Goal: Communication & Community: Answer question/provide support

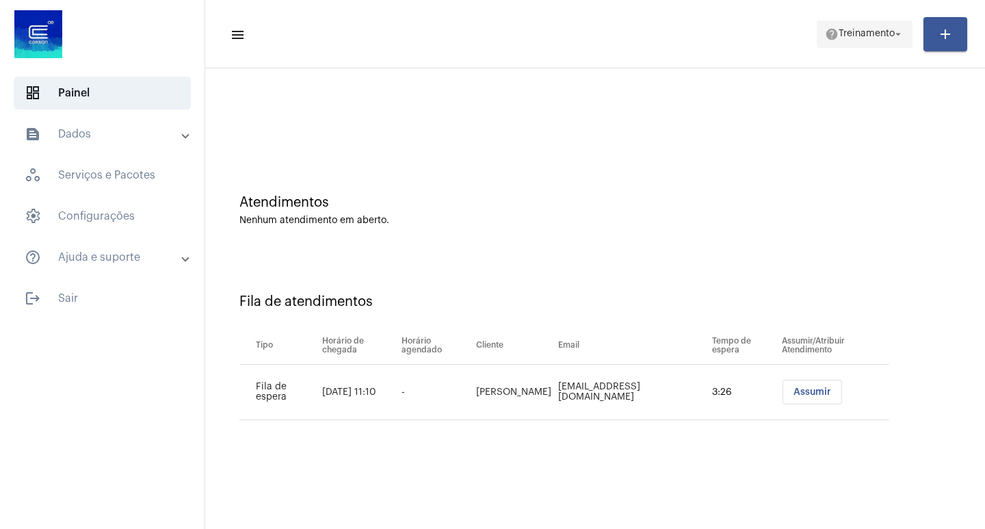
click at [862, 34] on span "Treinamento" at bounding box center [866, 34] width 56 height 10
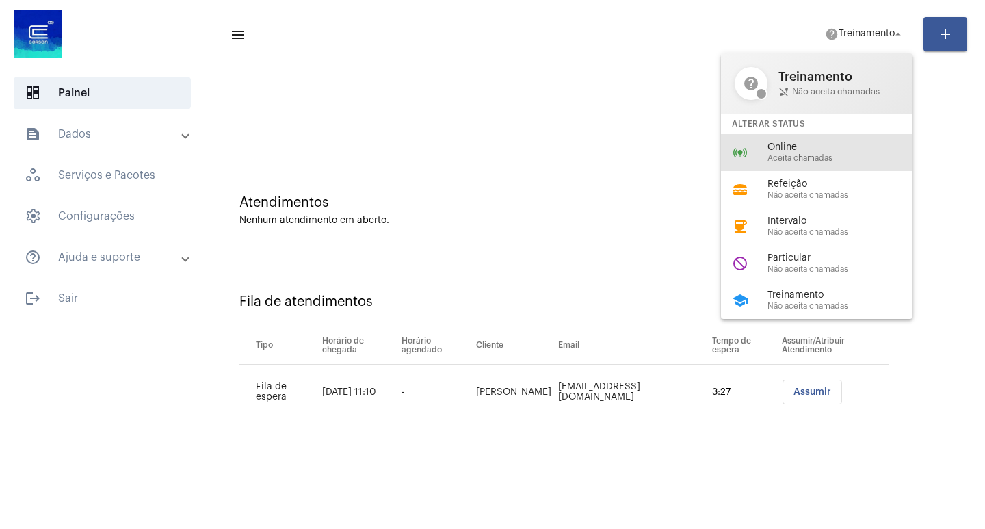
drag, startPoint x: 790, startPoint y: 145, endPoint x: 792, endPoint y: 193, distance: 47.9
click at [790, 144] on span "Online" at bounding box center [845, 147] width 156 height 10
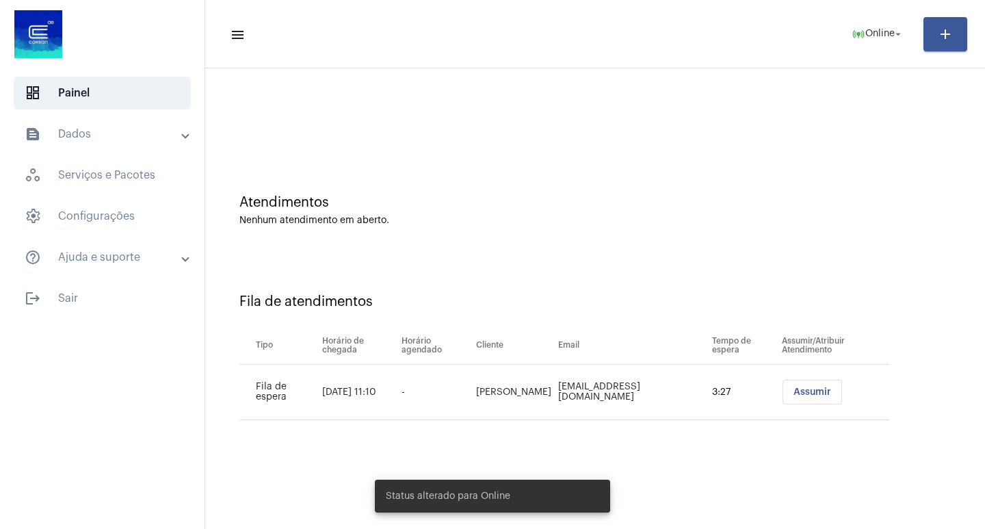
click at [808, 395] on span "Assumir" at bounding box center [812, 392] width 38 height 10
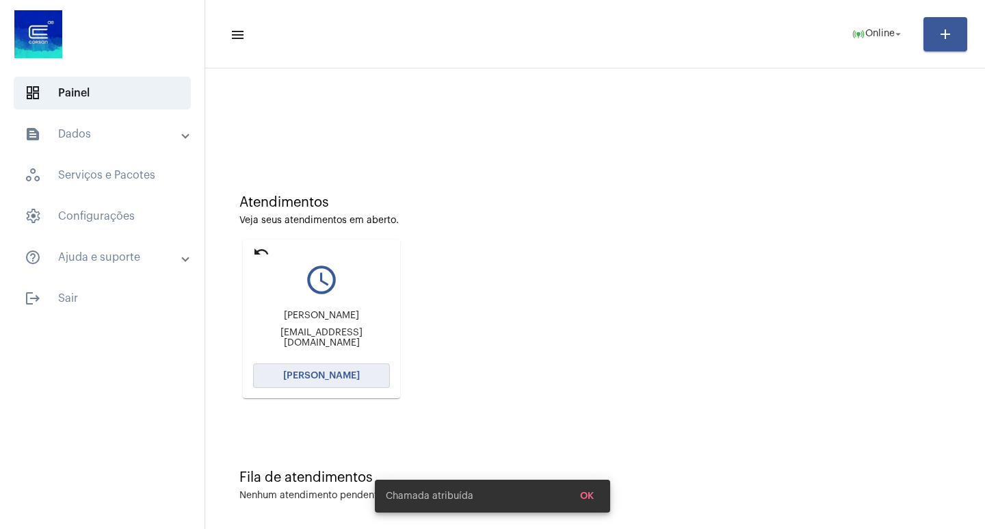
click at [308, 379] on span "[PERSON_NAME]" at bounding box center [321, 376] width 77 height 10
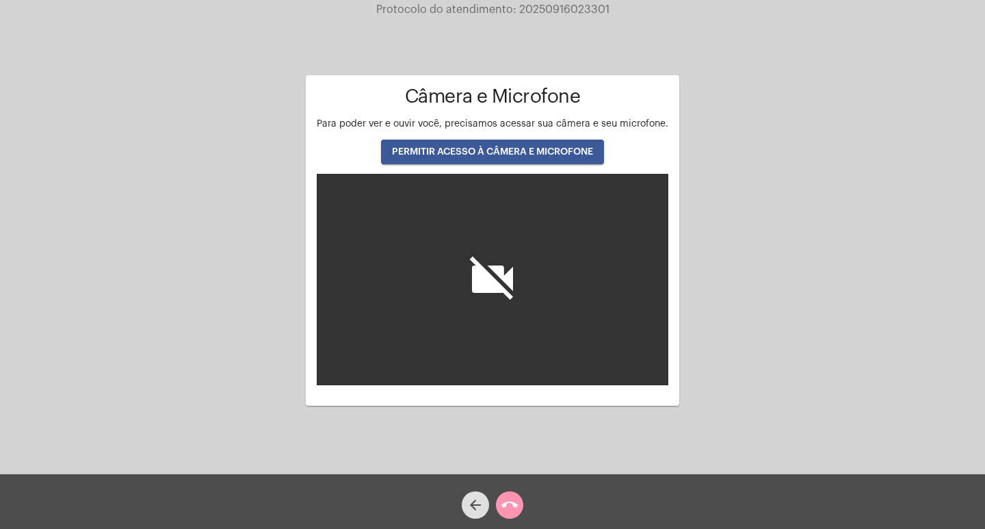
drag, startPoint x: 488, startPoint y: 138, endPoint x: 486, endPoint y: 149, distance: 11.1
click at [488, 146] on div "Câmera e Microfone Para poder ver e ouvir você, precisamos acessar sua câmera e…" at bounding box center [492, 235] width 351 height 299
click at [486, 149] on span "PERMITIR ACESSO À CÂMERA E MICROFONE" at bounding box center [492, 152] width 201 height 10
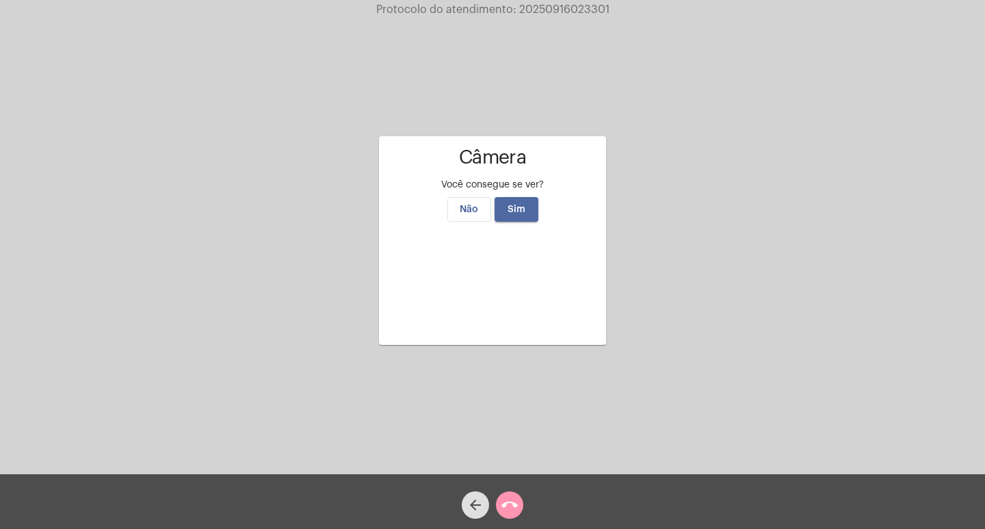
click at [520, 204] on span "Sim" at bounding box center [516, 209] width 18 height 10
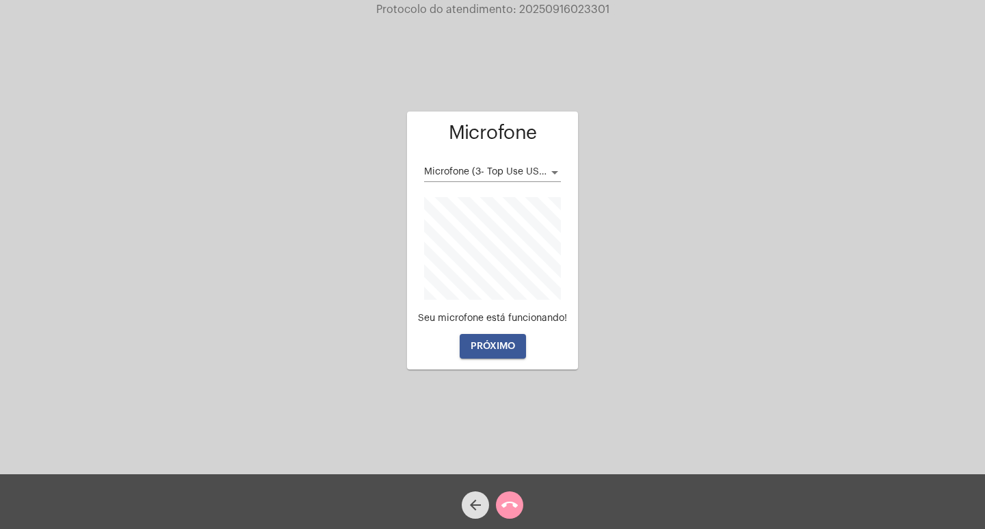
click at [492, 341] on span "PRÓXIMO" at bounding box center [492, 346] width 44 height 10
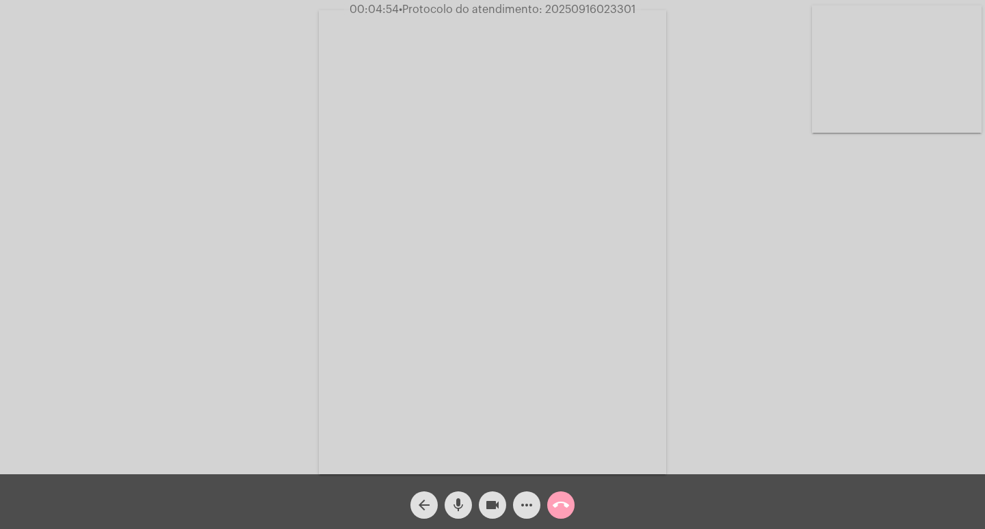
click at [554, 510] on mat-icon "call_end" at bounding box center [560, 504] width 16 height 16
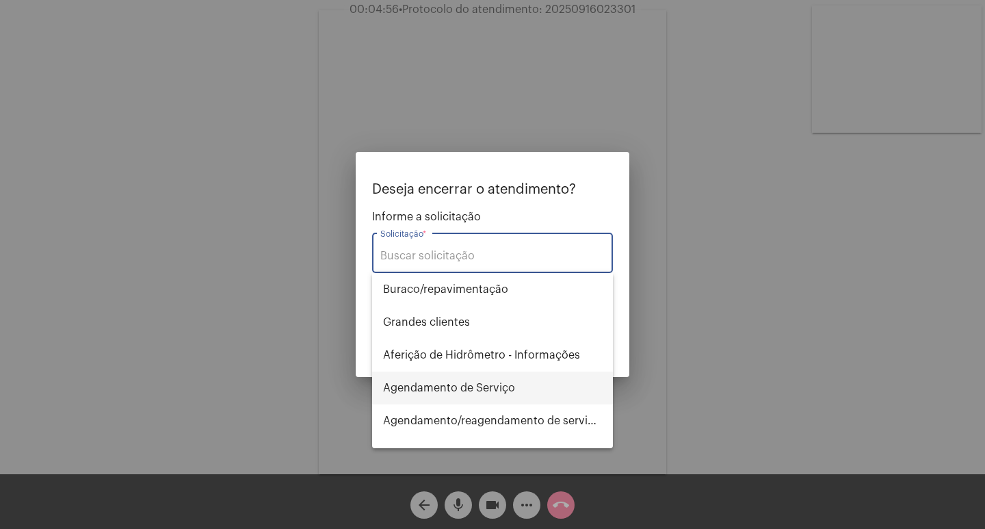
click at [468, 390] on span "Agendamento de Serviço" at bounding box center [492, 387] width 219 height 33
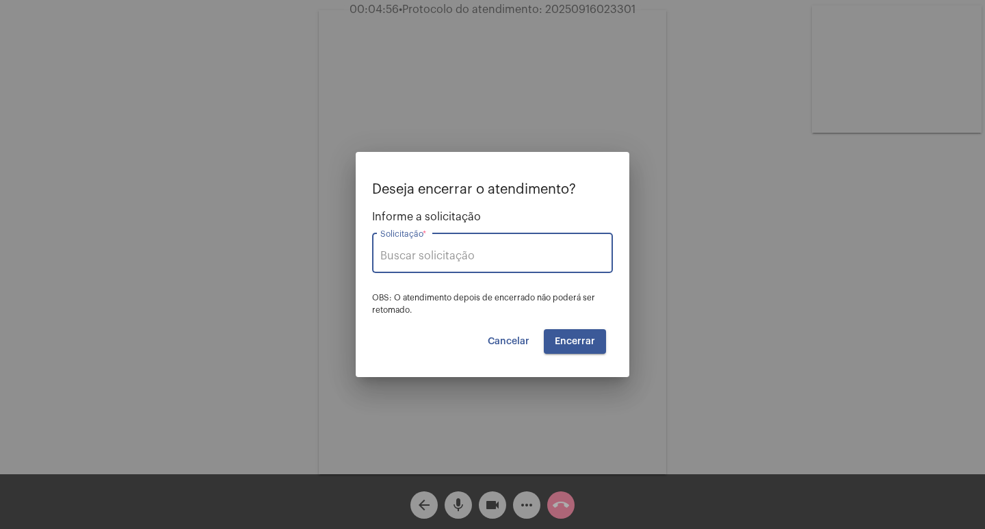
type input "Agendamento de Serviço"
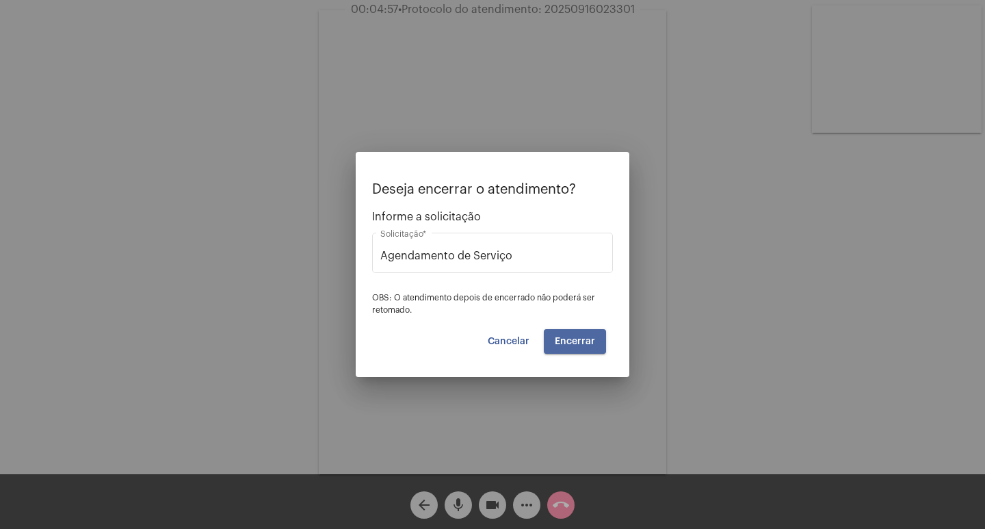
click at [561, 338] on span "Encerrar" at bounding box center [575, 341] width 40 height 10
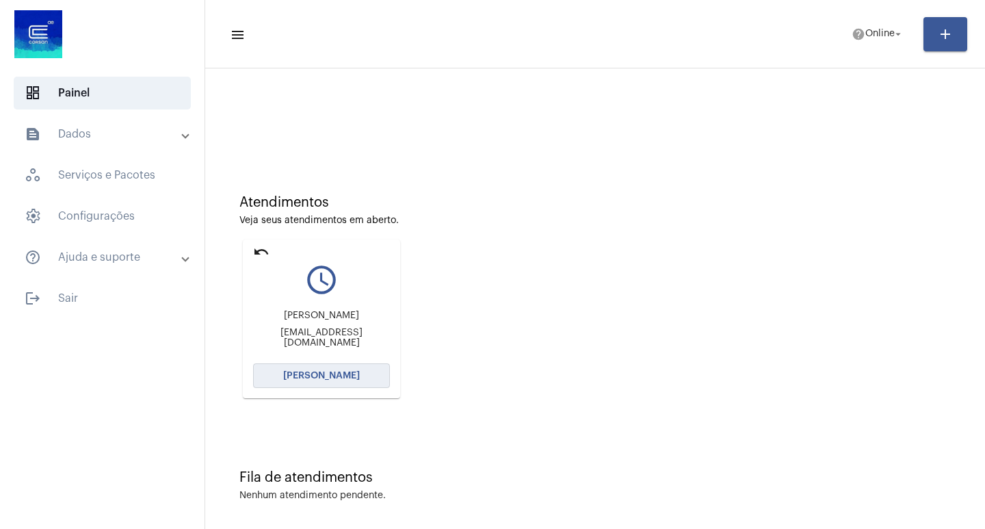
click at [322, 376] on span "[PERSON_NAME]" at bounding box center [321, 376] width 77 height 10
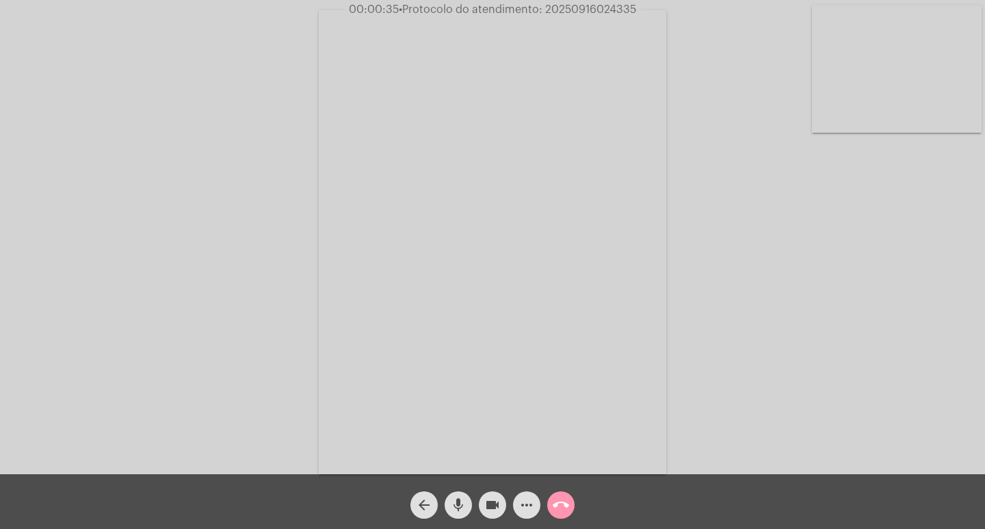
click at [928, 379] on div "Acessando Câmera e Microfone..." at bounding box center [492, 240] width 982 height 474
click at [526, 504] on mat-icon "more_horiz" at bounding box center [526, 504] width 16 height 16
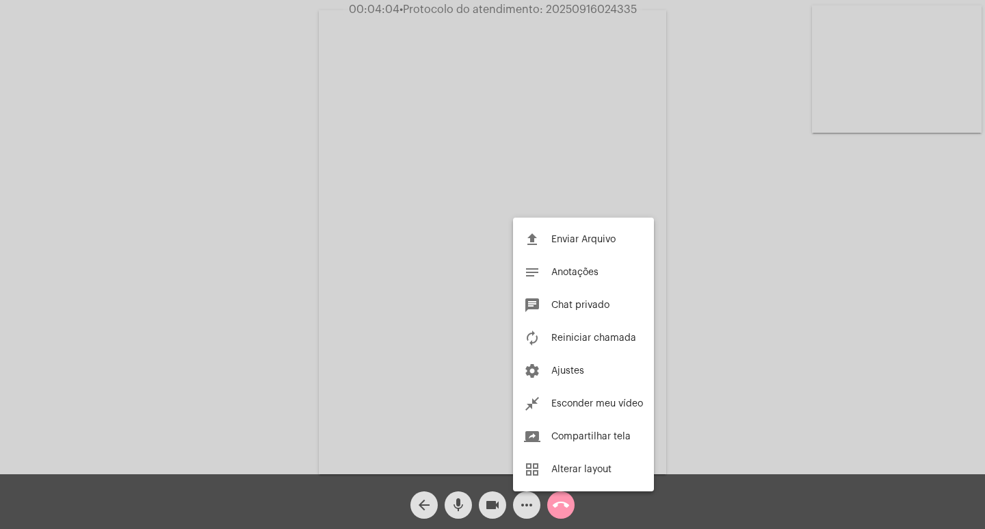
click at [695, 99] on div at bounding box center [492, 264] width 985 height 529
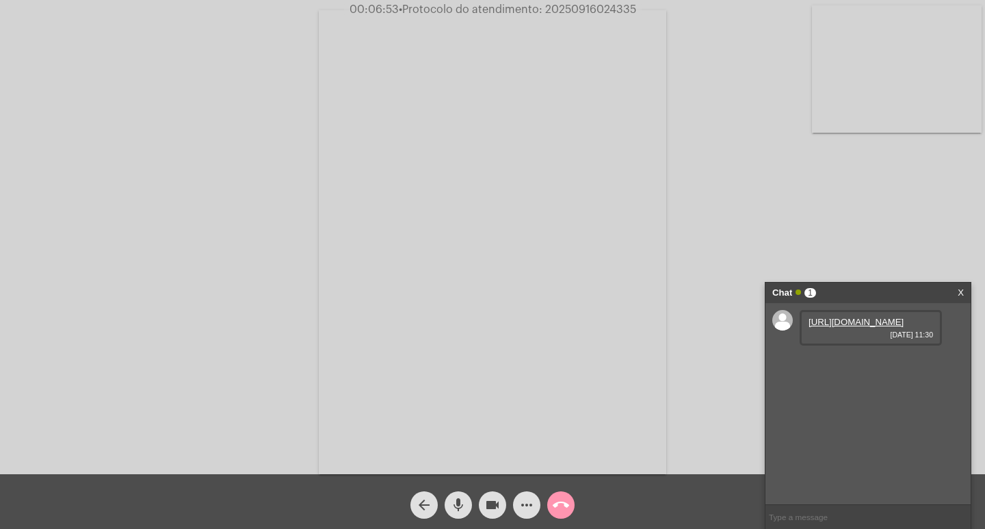
click at [843, 327] on link "https://neft-transfer-bucket.s3.amazonaws.com/temp-8e7a76b9-3a5a-5fe9-9300-2c32…" at bounding box center [855, 322] width 95 height 10
click at [836, 366] on link "https://neft-transfer-bucket.s3.amazonaws.com/temp-82504b82-5fec-b5ea-bda3-8859…" at bounding box center [855, 361] width 95 height 10
click at [846, 405] on link "https://neft-transfer-bucket.s3.amazonaws.com/temp-a9739629-fb92-51f8-a0e8-6d10…" at bounding box center [855, 400] width 95 height 10
click at [842, 444] on link "https://neft-transfer-bucket.s3.amazonaws.com/temp-165c6bf9-04f6-f217-dba6-cec8…" at bounding box center [855, 439] width 95 height 10
click at [653, 329] on video at bounding box center [492, 242] width 347 height 464
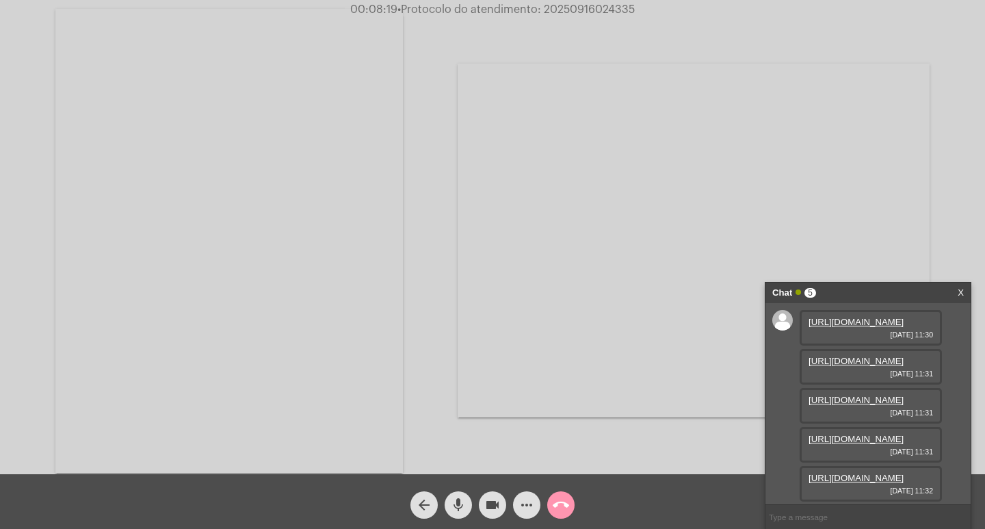
scroll to position [81, 0]
click at [847, 446] on link "https://neft-transfer-bucket.s3.amazonaws.com/temp-fa46bfe8-b7ac-061a-a887-f1f9…" at bounding box center [855, 441] width 95 height 10
click at [455, 506] on mat-icon "mic" at bounding box center [458, 504] width 16 height 16
click at [844, 475] on link "https://neft-transfer-bucket.s3.amazonaws.com/temp-ff27c718-e4fb-f1e3-71f8-49a2…" at bounding box center [855, 480] width 95 height 10
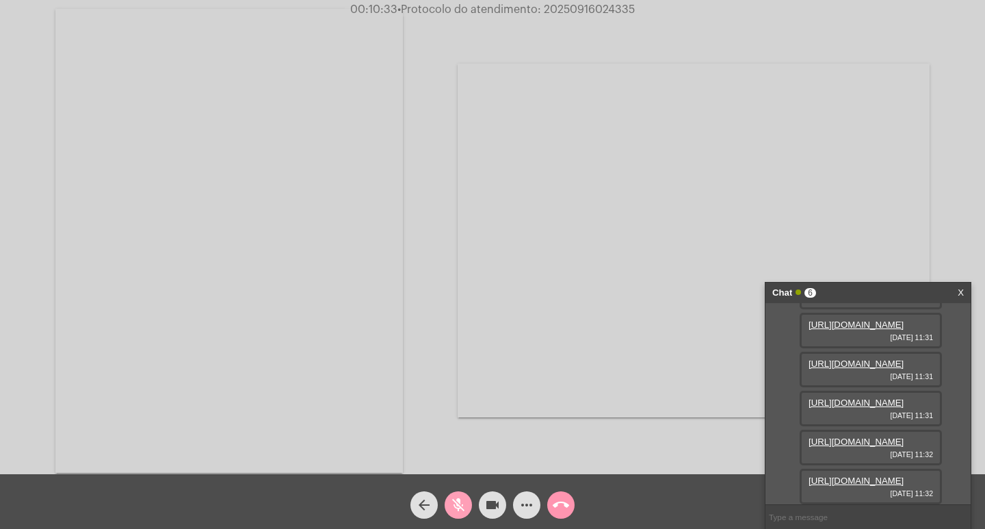
click at [454, 497] on mat-icon "mic_off" at bounding box center [458, 504] width 16 height 16
click at [423, 503] on mat-icon "arrow_back" at bounding box center [424, 504] width 16 height 16
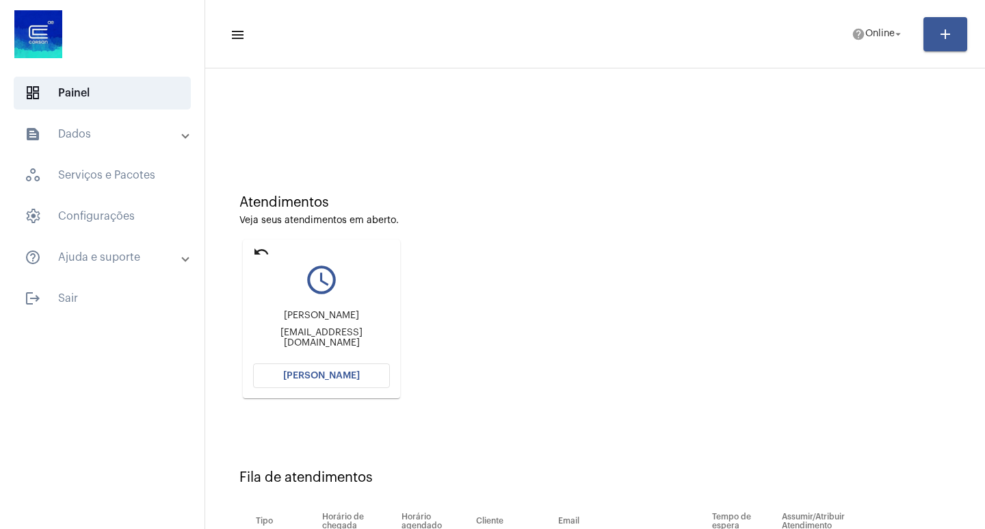
click at [337, 377] on span "[PERSON_NAME]" at bounding box center [321, 376] width 77 height 10
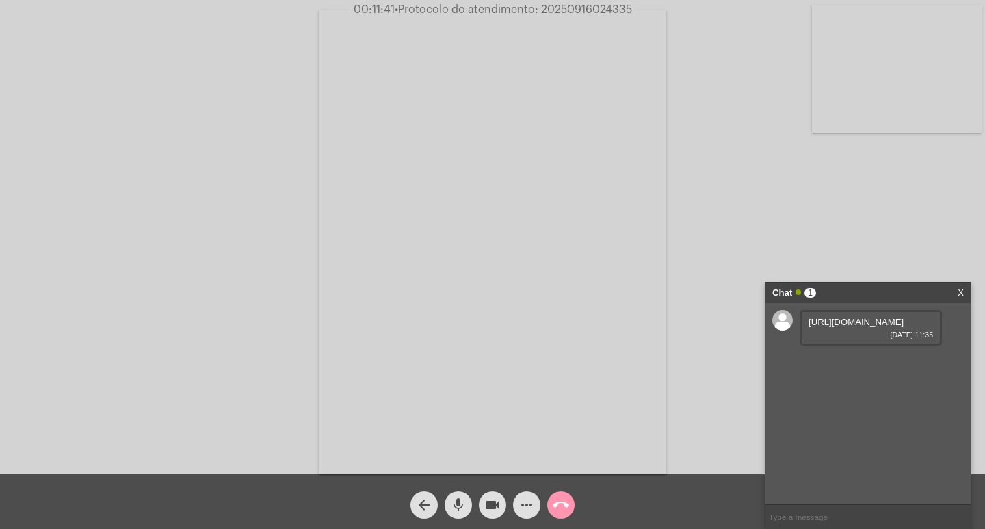
click at [860, 327] on link "https://neft-transfer-bucket.s3.amazonaws.com/temp-f82c17b5-3680-d837-7375-e80d…" at bounding box center [855, 322] width 95 height 10
click at [526, 507] on mat-icon "more_horiz" at bounding box center [526, 504] width 16 height 16
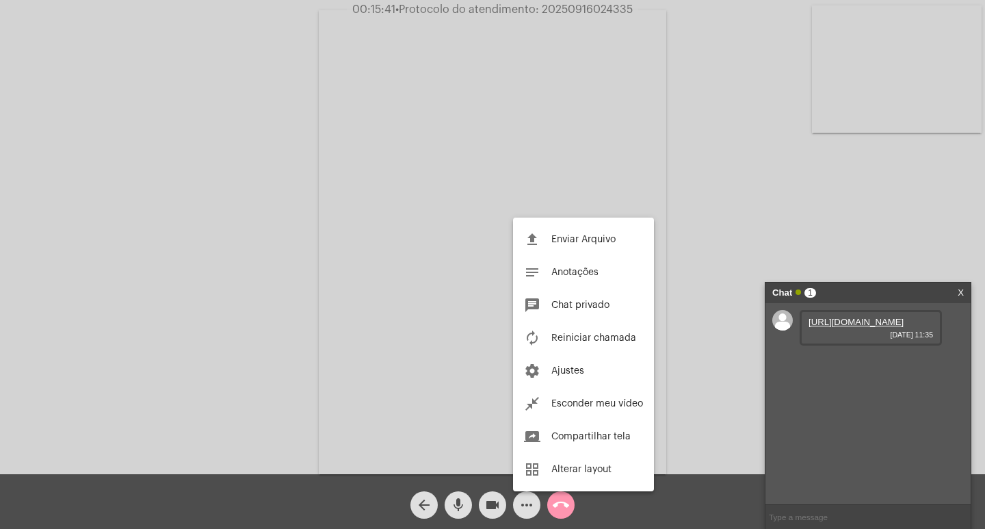
click at [576, 239] on span "Enviar Arquivo" at bounding box center [583, 240] width 64 height 10
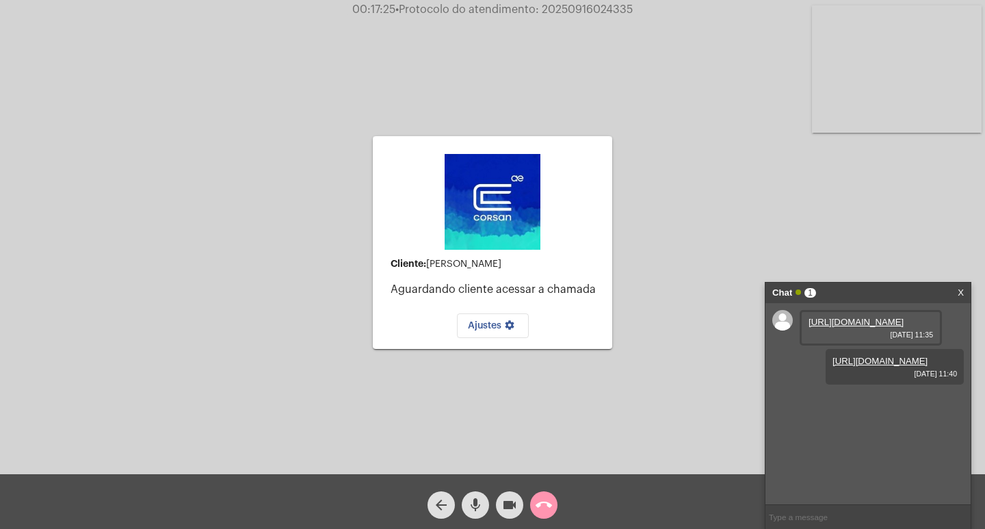
click at [436, 502] on mat-icon "arrow_back" at bounding box center [441, 504] width 16 height 16
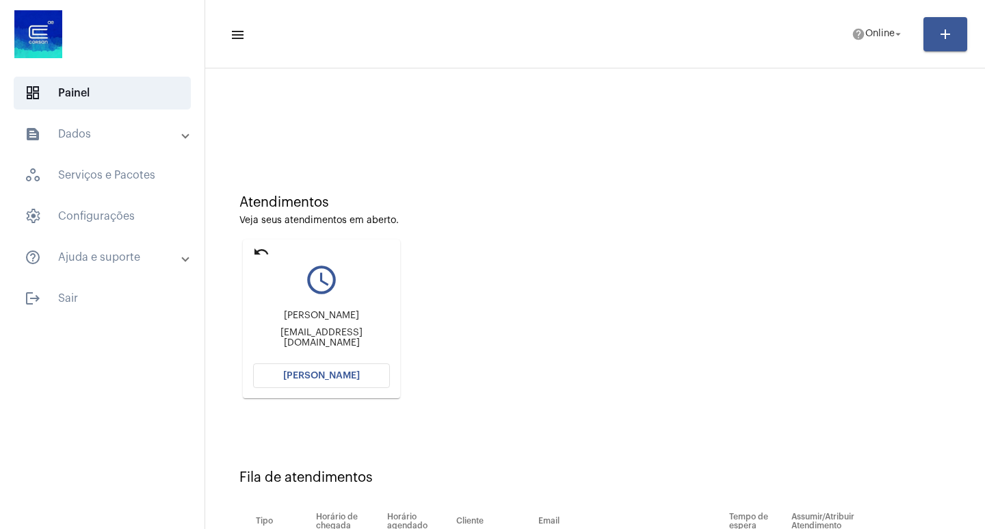
click at [356, 380] on button "[PERSON_NAME]" at bounding box center [321, 375] width 137 height 25
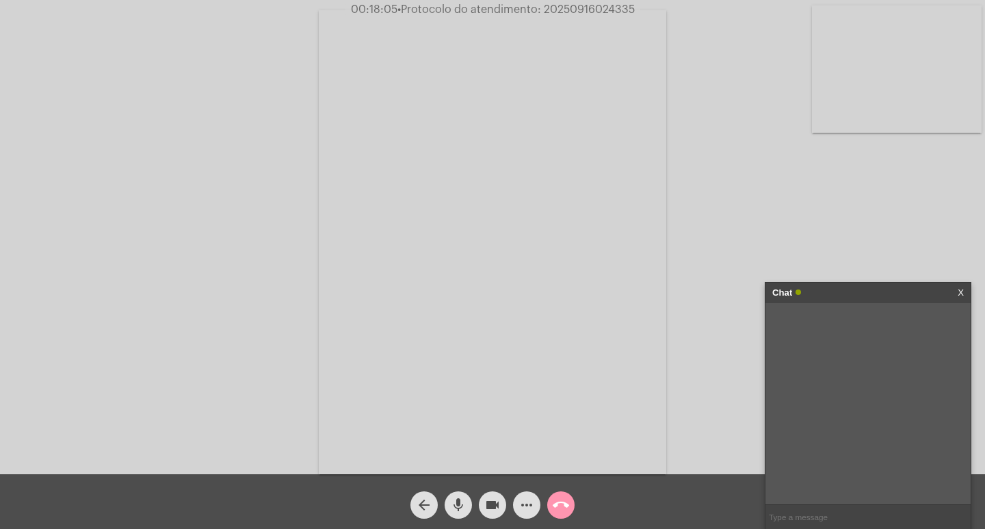
click at [559, 503] on mat-icon "call_end" at bounding box center [560, 504] width 16 height 16
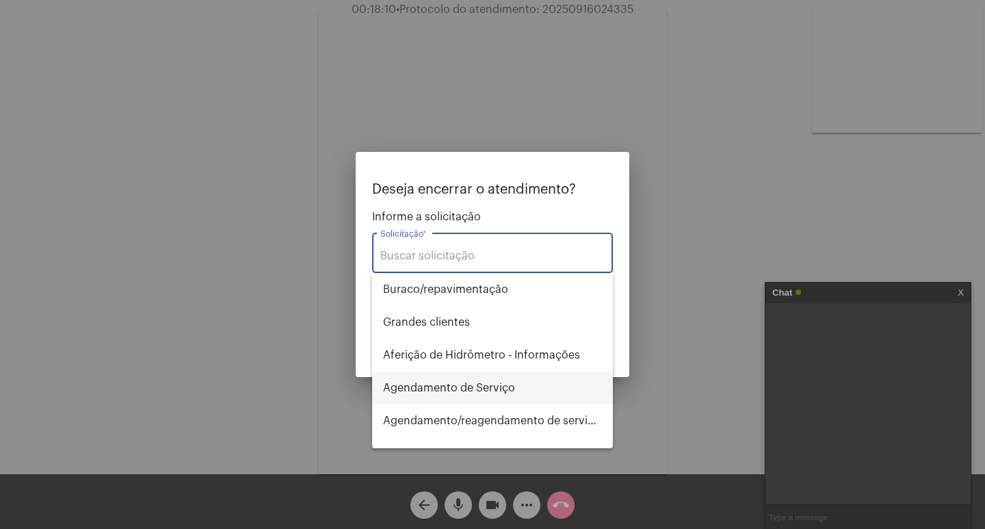
click at [475, 384] on span "Agendamento de Serviço" at bounding box center [492, 387] width 219 height 33
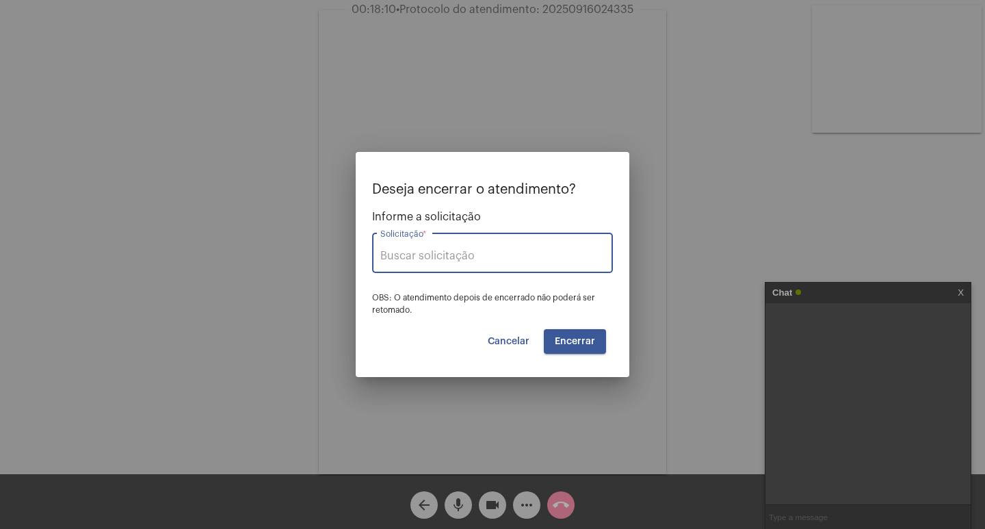
type input "Agendamento de Serviço"
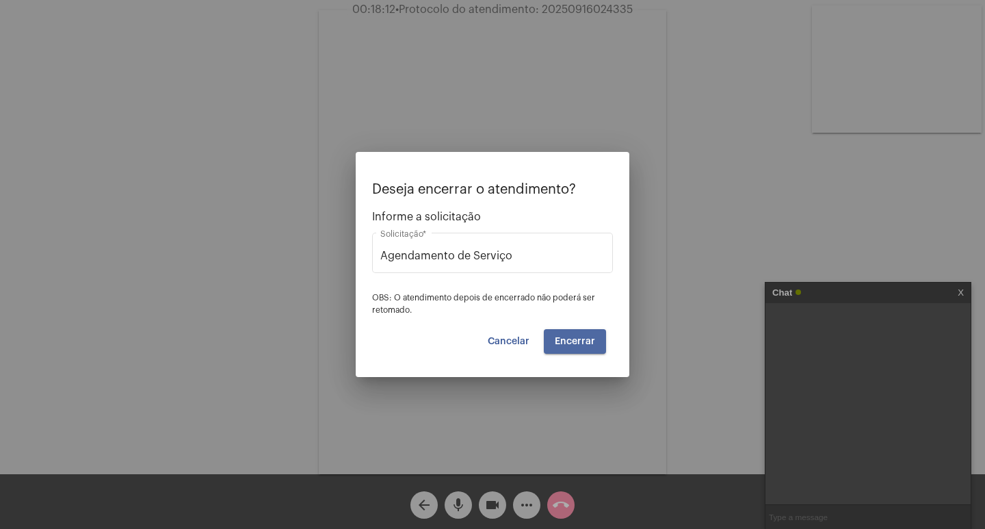
click at [576, 348] on button "Encerrar" at bounding box center [575, 341] width 62 height 25
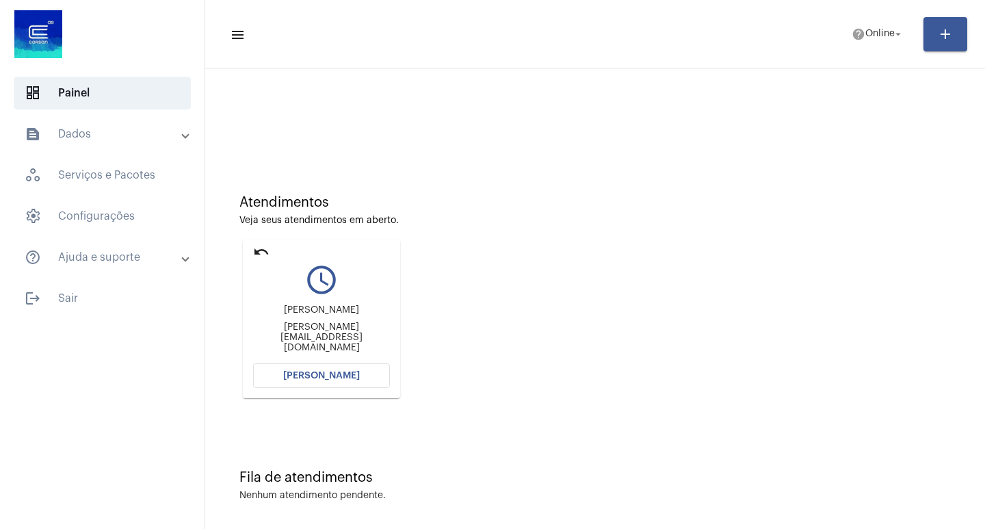
click at [256, 250] on mat-icon "undo" at bounding box center [261, 251] width 16 height 16
click at [261, 252] on mat-icon "undo" at bounding box center [261, 251] width 16 height 16
click at [267, 252] on mat-icon "undo" at bounding box center [261, 251] width 16 height 16
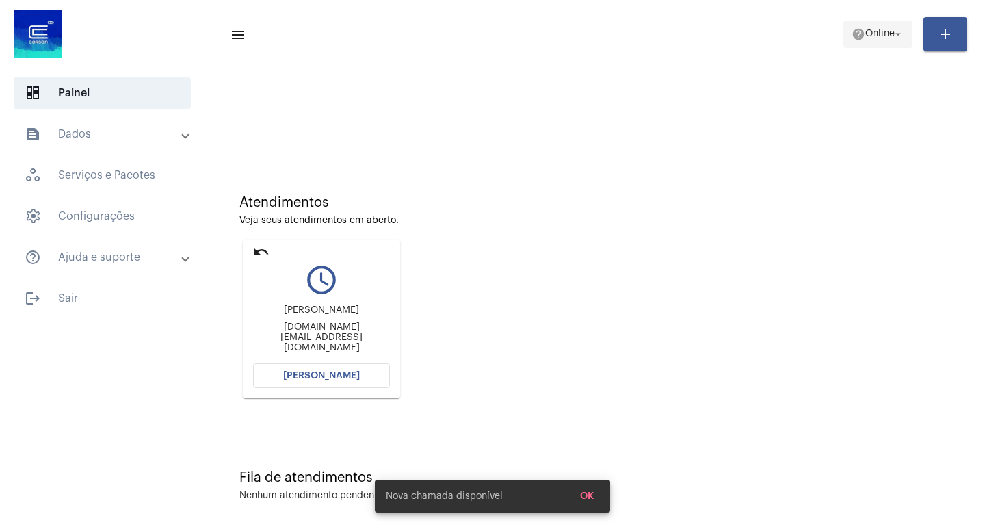
click at [895, 31] on mat-icon "arrow_drop_down" at bounding box center [898, 34] width 12 height 12
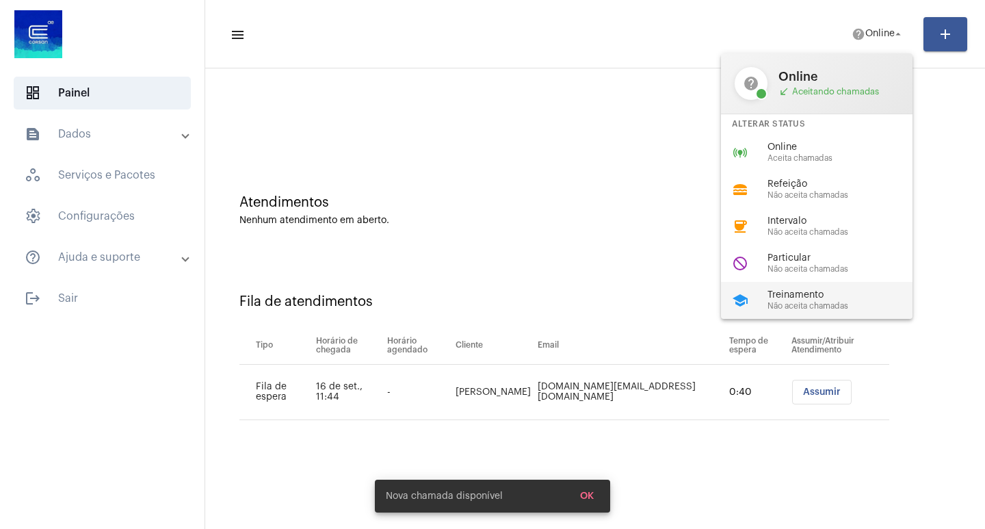
click at [800, 295] on span "Treinamento" at bounding box center [845, 295] width 156 height 10
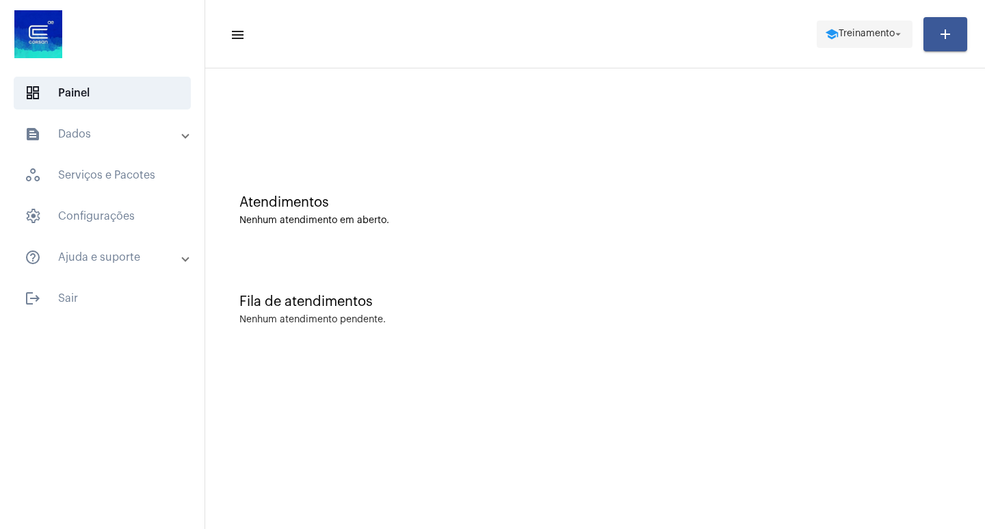
click at [869, 31] on span "Treinamento" at bounding box center [866, 34] width 56 height 10
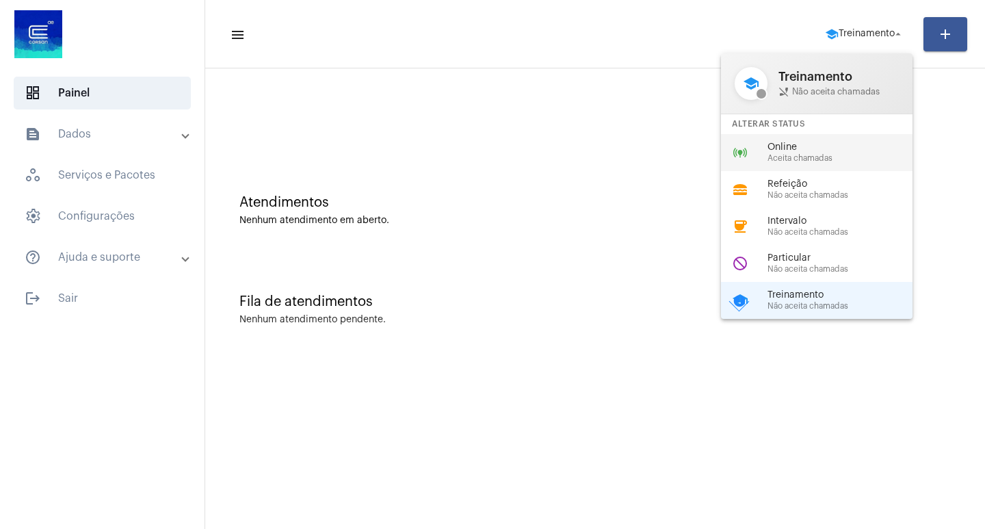
click at [818, 158] on span "Aceita chamadas" at bounding box center [845, 158] width 156 height 9
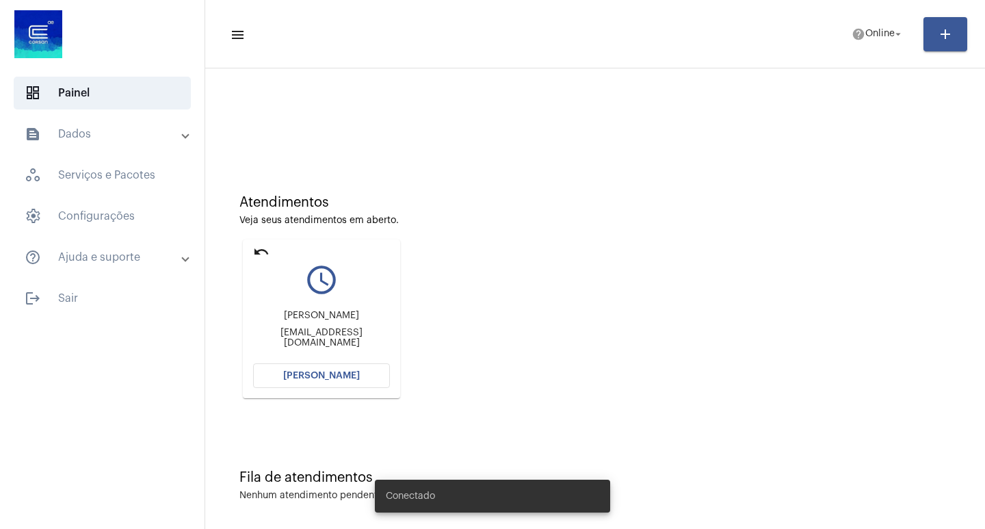
click at [337, 373] on span "[PERSON_NAME]" at bounding box center [321, 376] width 77 height 10
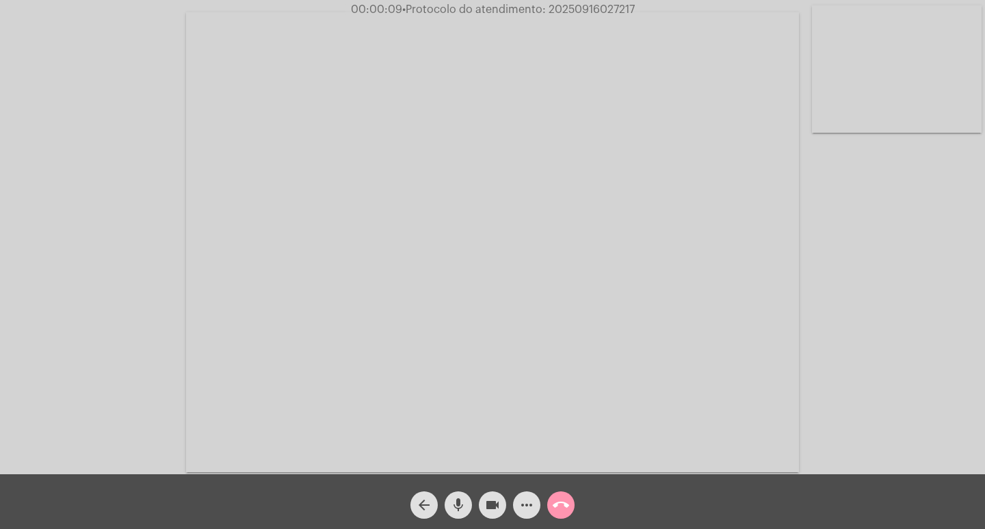
click at [932, 403] on div "Acessando Câmera e Microfone..." at bounding box center [492, 240] width 982 height 474
click at [520, 498] on mat-icon "more_horiz" at bounding box center [526, 504] width 16 height 16
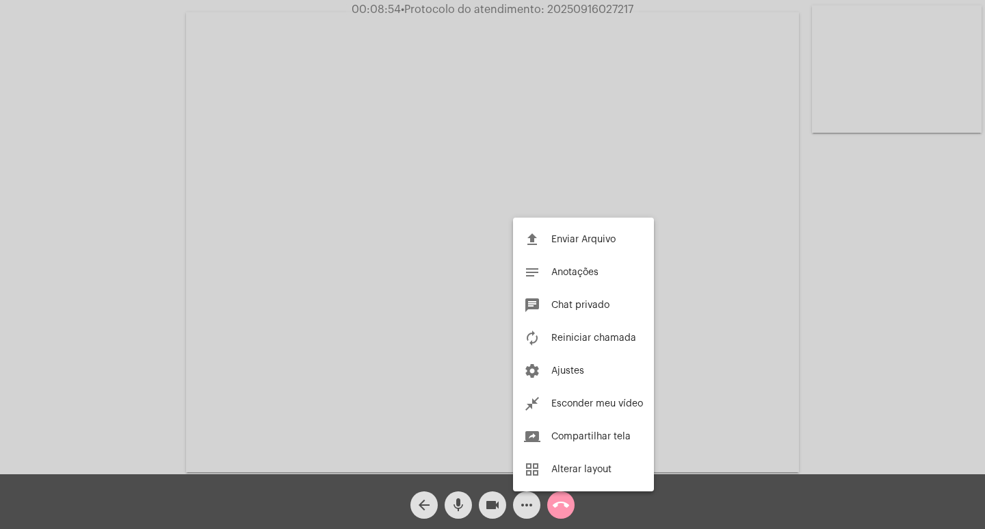
click at [576, 234] on button "file_upload Enviar Arquivo" at bounding box center [583, 239] width 141 height 33
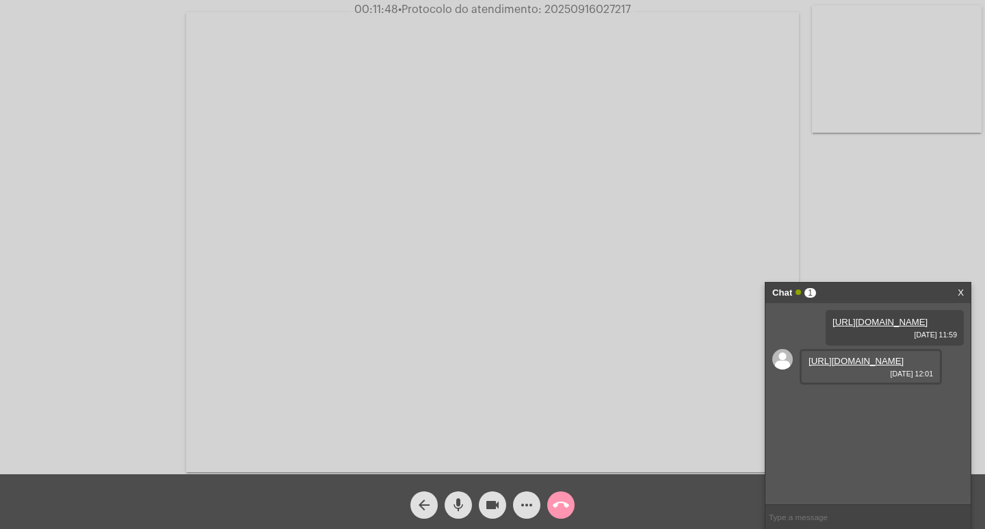
click at [829, 366] on link "[URL][DOMAIN_NAME]" at bounding box center [855, 361] width 95 height 10
drag, startPoint x: 903, startPoint y: 462, endPoint x: 808, endPoint y: 463, distance: 95.7
click at [808, 434] on div "[EMAIL_ADDRESS][DOMAIN_NAME] [DATE] 12:02" at bounding box center [870, 411] width 142 height 46
copy link "[EMAIL_ADDRESS][DOMAIN_NAME]"
click at [557, 501] on mat-icon "call_end" at bounding box center [560, 504] width 16 height 16
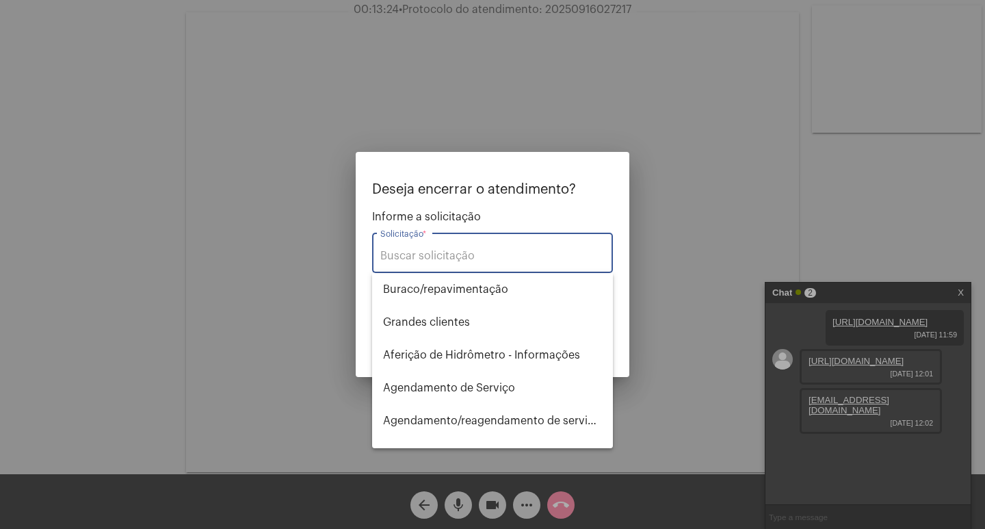
click at [435, 252] on input "Solicitação *" at bounding box center [492, 256] width 224 height 12
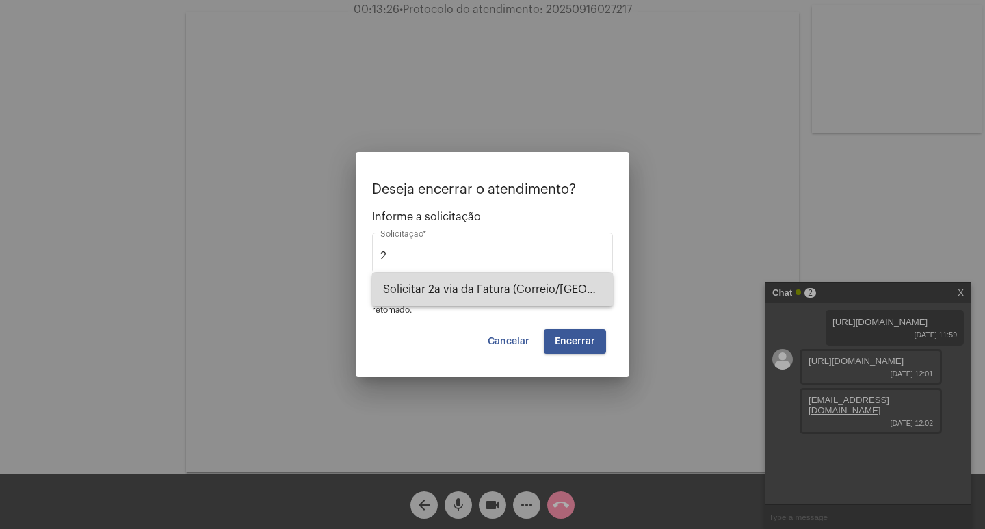
click at [511, 286] on span "Solicitar 2a via da Fatura (Correio/[GEOGRAPHIC_DATA]/Email)" at bounding box center [492, 289] width 219 height 33
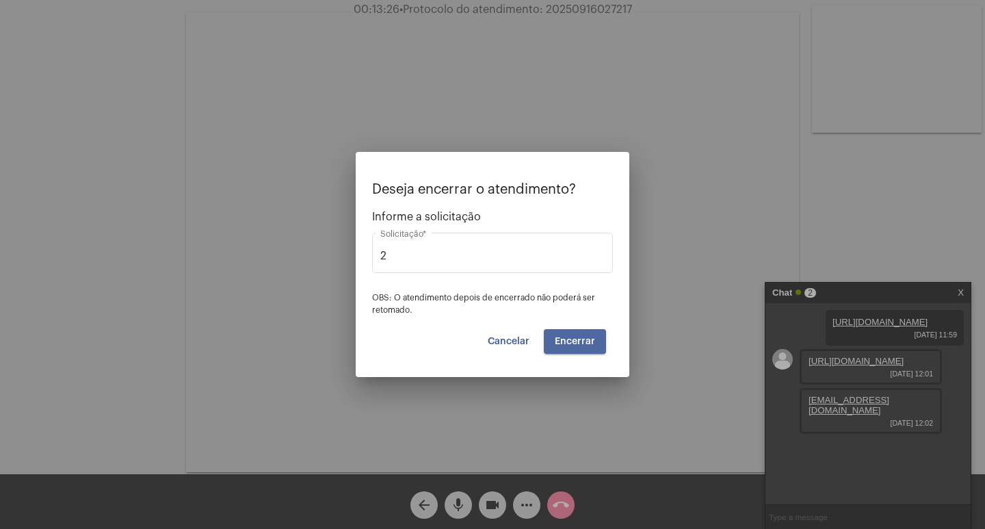
type input "Solicitar 2a via da Fatura (Correio/[GEOGRAPHIC_DATA]/Email)"
click at [581, 334] on button "Encerrar" at bounding box center [575, 341] width 62 height 25
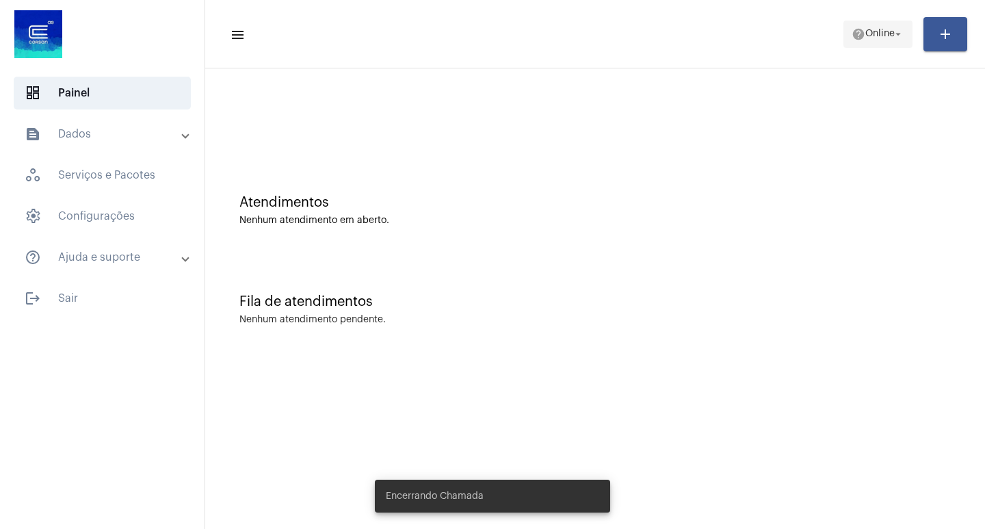
click at [862, 41] on span "help Online arrow_drop_down" at bounding box center [877, 33] width 53 height 25
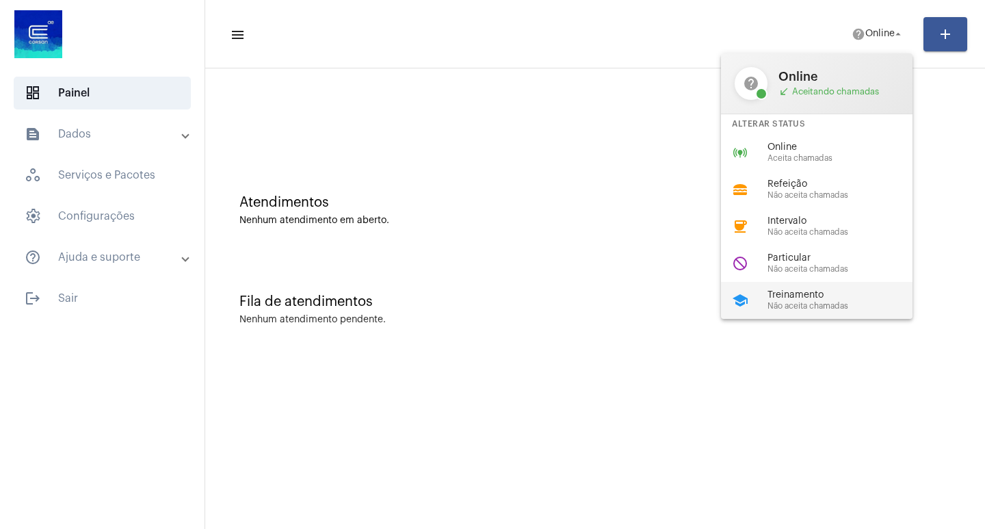
click at [792, 300] on div "Treinamento Não aceita chamadas" at bounding box center [845, 300] width 156 height 21
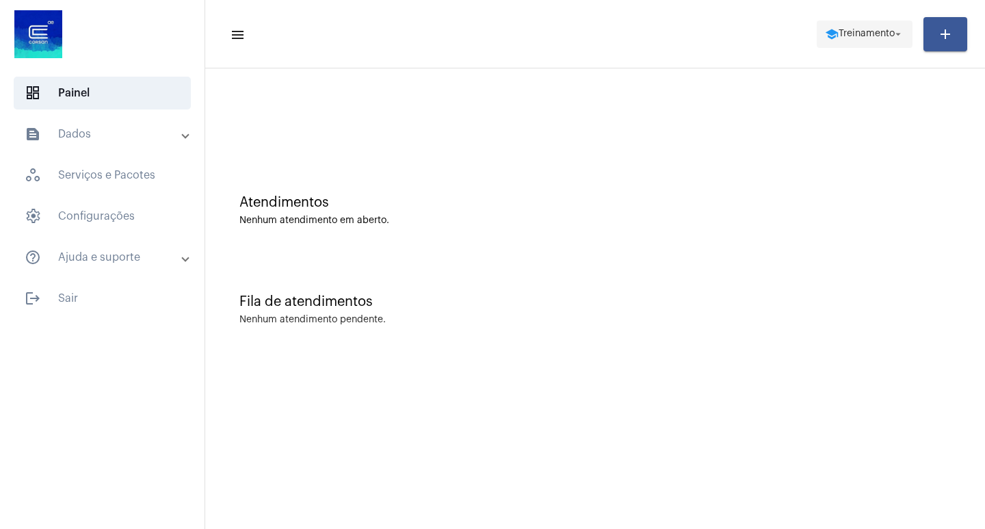
click at [877, 29] on span "Treinamento" at bounding box center [866, 34] width 56 height 10
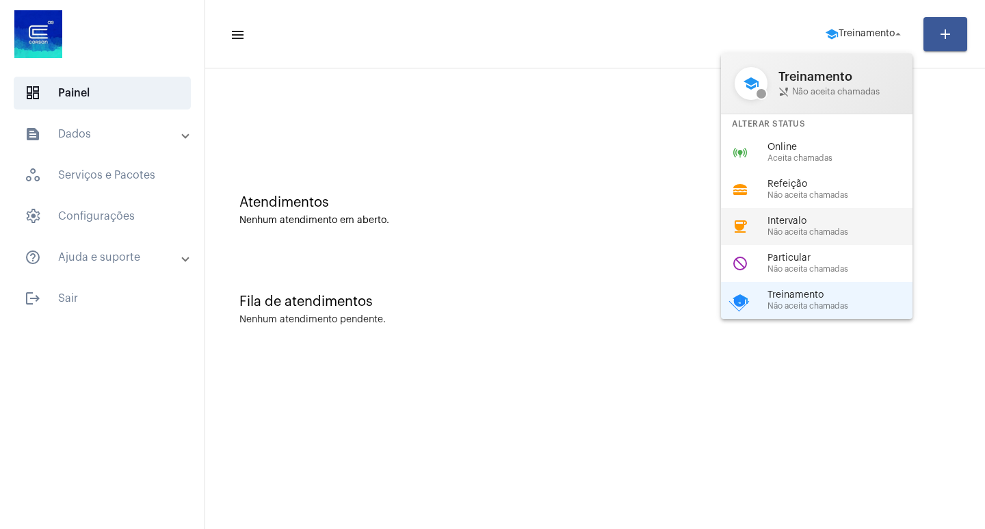
click at [797, 224] on span "Intervalo" at bounding box center [845, 221] width 156 height 10
